Goal: Task Accomplishment & Management: Use online tool/utility

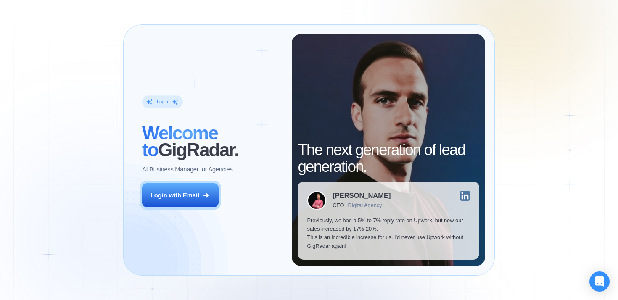
click at [184, 198] on div "Login with Email" at bounding box center [175, 195] width 49 height 8
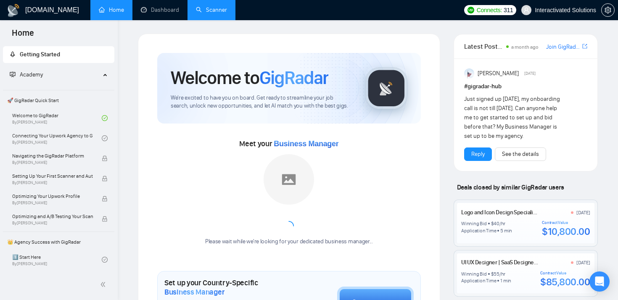
click at [208, 8] on link "Scanner" at bounding box center [211, 9] width 31 height 7
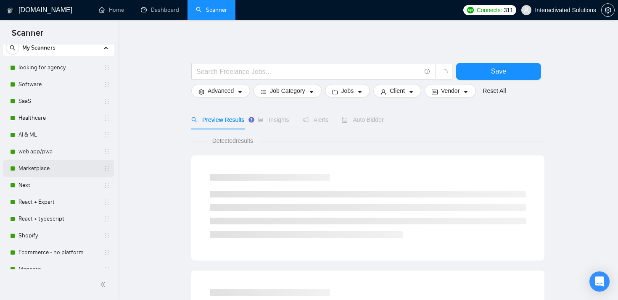
scroll to position [28, 0]
click at [34, 232] on link "Shopify" at bounding box center [59, 234] width 80 height 17
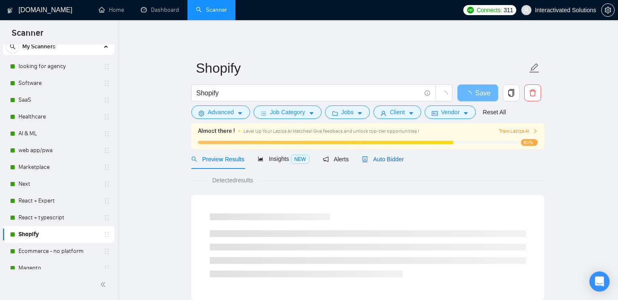
click at [375, 155] on div "Auto Bidder" at bounding box center [383, 159] width 42 height 9
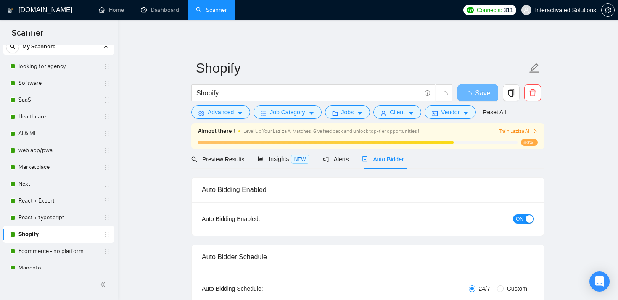
checkbox input "true"
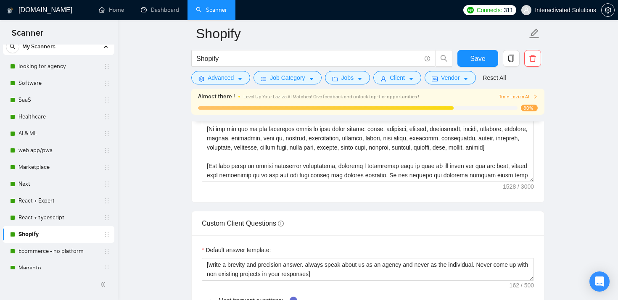
scroll to position [1127, 0]
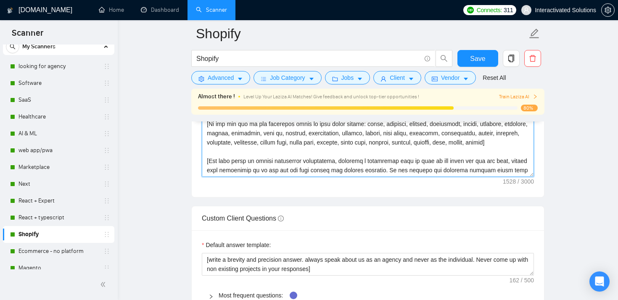
click at [276, 159] on textarea "Cover letter template:" at bounding box center [368, 82] width 332 height 189
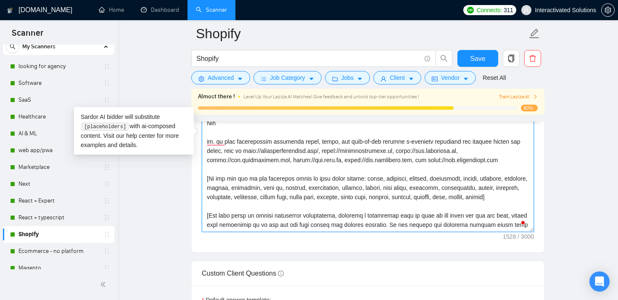
scroll to position [1070, 0]
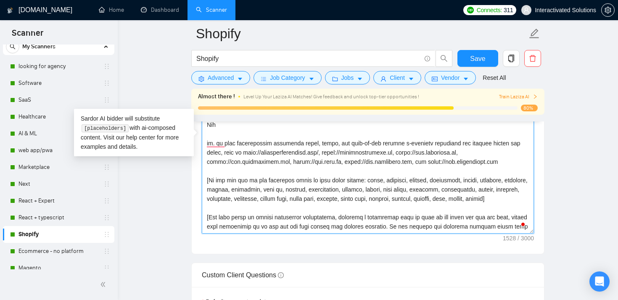
click at [333, 153] on textarea "Cover letter template:" at bounding box center [368, 139] width 332 height 189
paste textarea "://[PERSON_NAME][DOMAIN_NAME][URL]"
type textarea "Hi there. [Identify an interesting detail that aligns with our experience in th…"
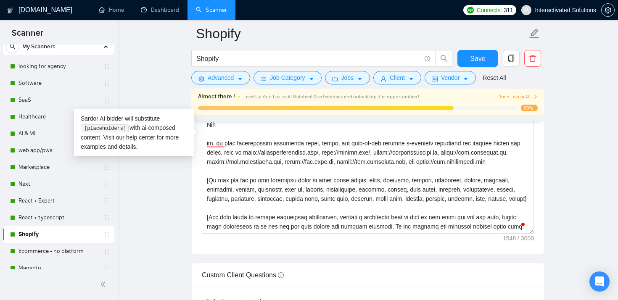
click at [483, 50] on form "Shopify Shopify Save Advanced Job Category Jobs Client Vendor Reset All" at bounding box center [367, 54] width 353 height 69
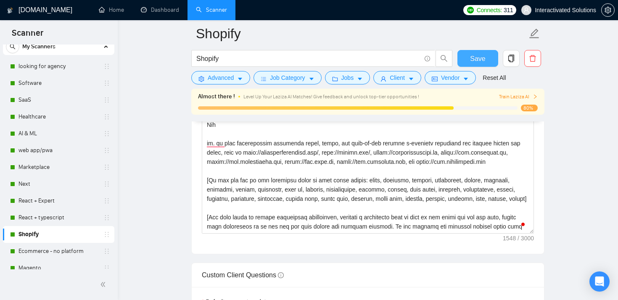
click at [472, 56] on span "Save" at bounding box center [477, 58] width 15 height 11
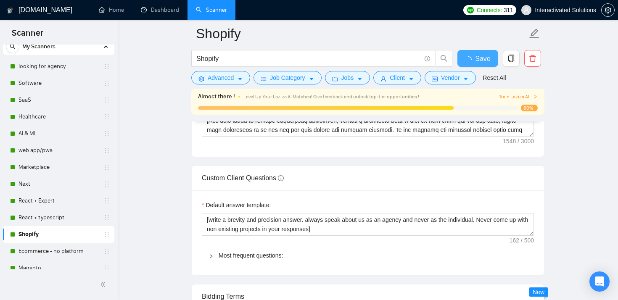
checkbox input "true"
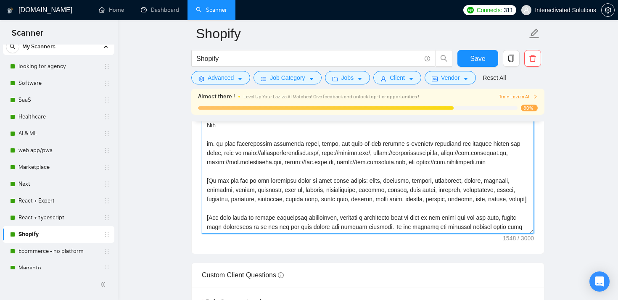
click at [248, 154] on textarea "Cover letter template:" at bounding box center [368, 139] width 332 height 189
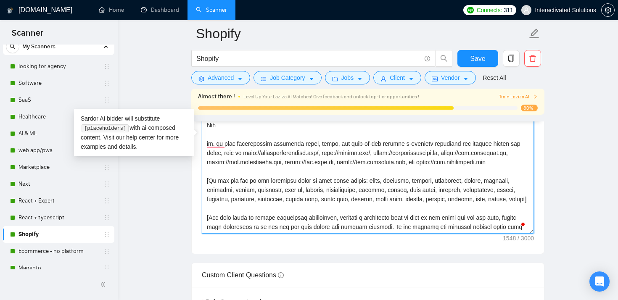
paste textarea "[DOMAIN_NAME][URL]"
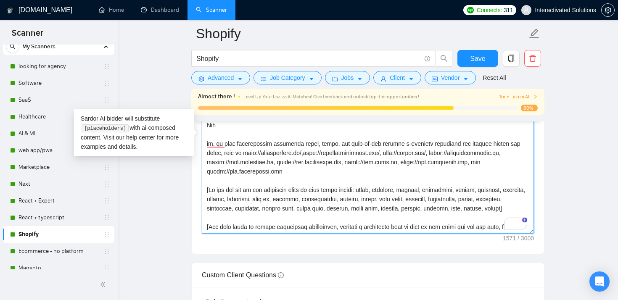
type textarea "Hi there. [Identify an interesting detail that aligns with our experience in th…"
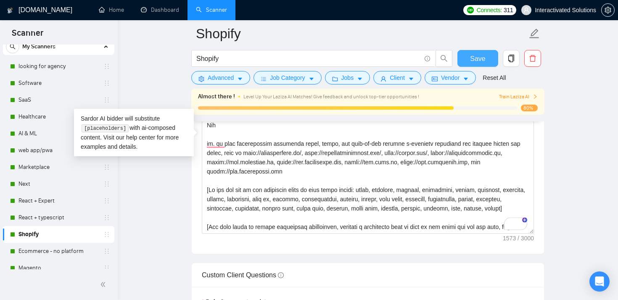
drag, startPoint x: 477, startPoint y: 56, endPoint x: 496, endPoint y: 10, distance: 50.2
click at [477, 56] on span "Save" at bounding box center [477, 58] width 15 height 11
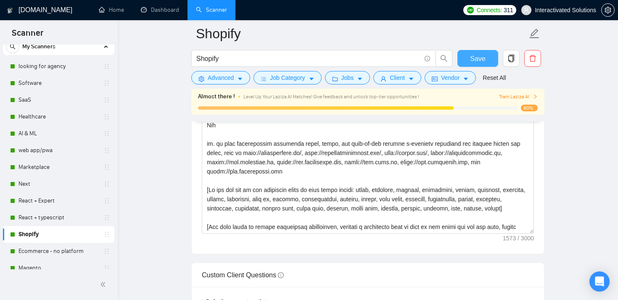
click at [468, 60] on button "Save" at bounding box center [478, 58] width 41 height 17
